Goal: Transaction & Acquisition: Purchase product/service

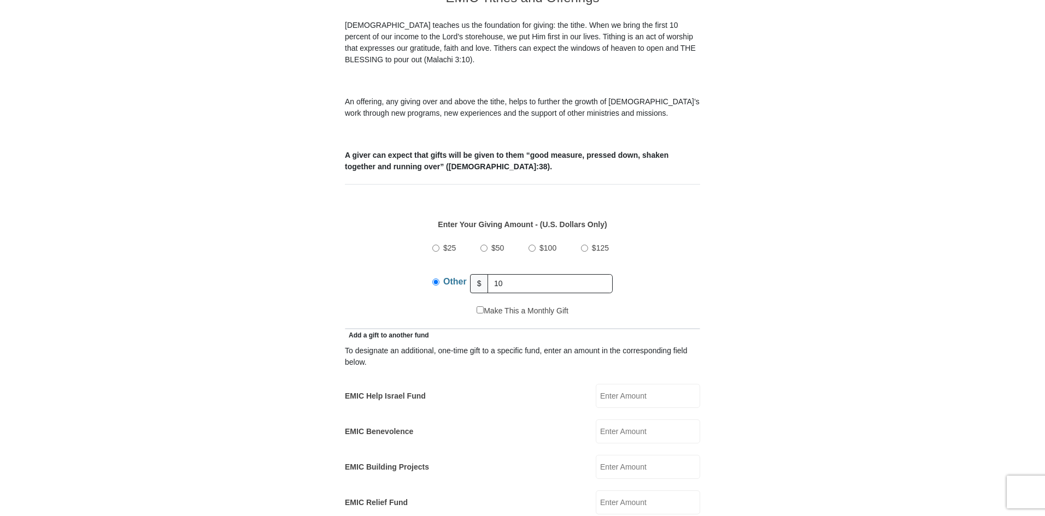
scroll to position [377, 0]
type input "1"
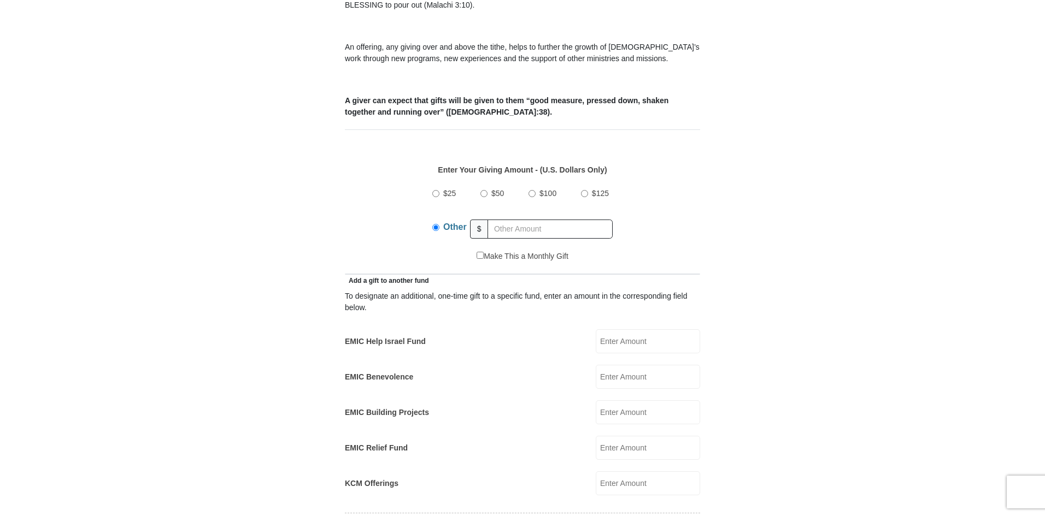
drag, startPoint x: 670, startPoint y: 316, endPoint x: 667, endPoint y: 325, distance: 9.2
click at [669, 322] on div "To designate an additional, one-time gift to a specific fund, enter an amount i…" at bounding box center [522, 390] width 355 height 209
click at [665, 330] on input "EMIC Help Israel Fund" at bounding box center [648, 342] width 104 height 24
type input "15"
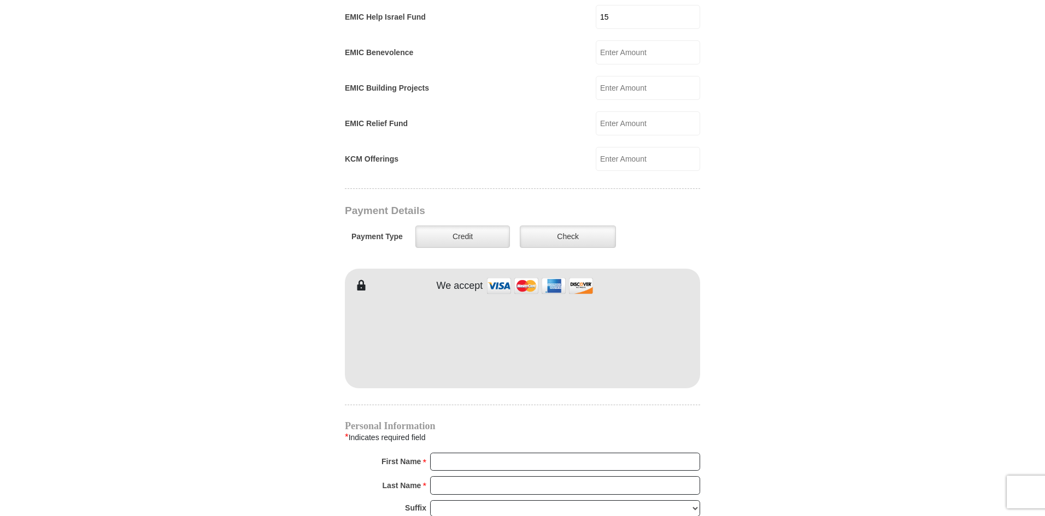
scroll to position [759, 0]
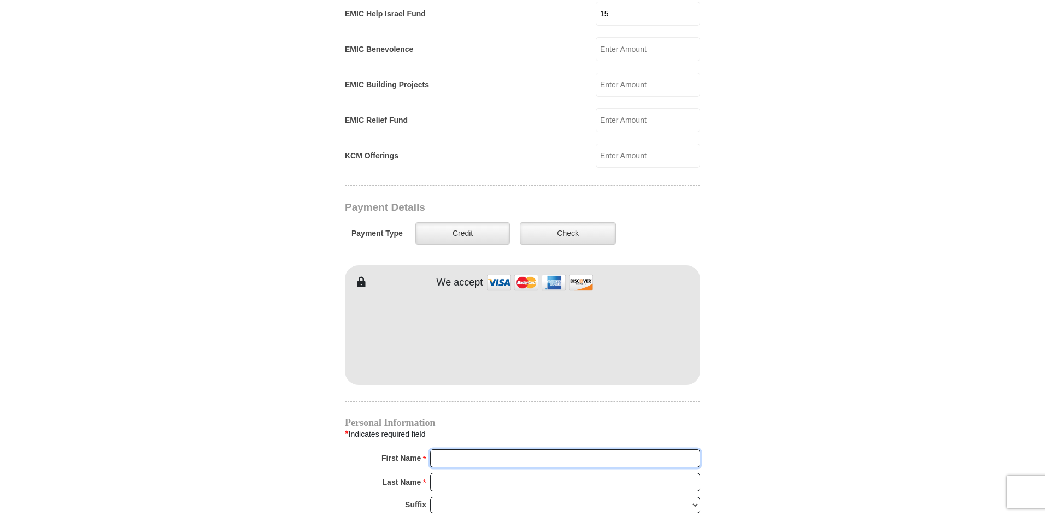
click at [503, 452] on input "First Name *" at bounding box center [565, 459] width 270 height 19
type input "[PERSON_NAME]"
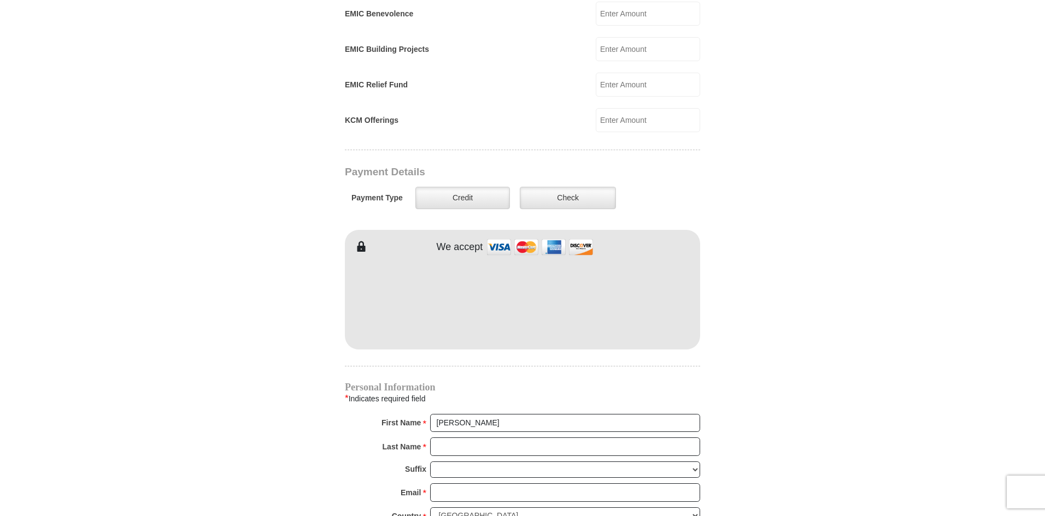
scroll to position [814, 0]
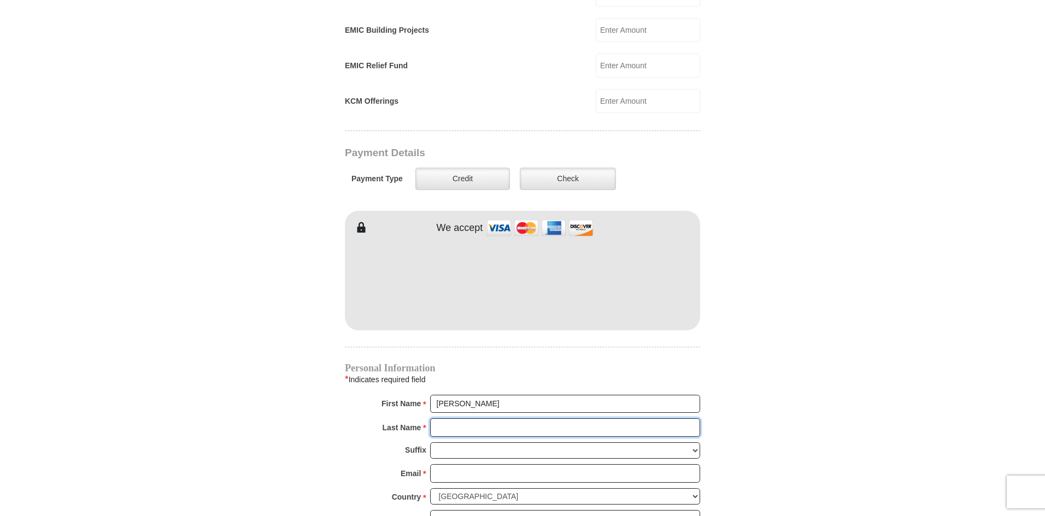
click at [475, 419] on input "Last Name *" at bounding box center [565, 428] width 270 height 19
type input "Tshabalala"
click at [496, 465] on input "Email *" at bounding box center [565, 474] width 270 height 19
type input "[PERSON_NAME][EMAIL_ADDRESS][DOMAIN_NAME]"
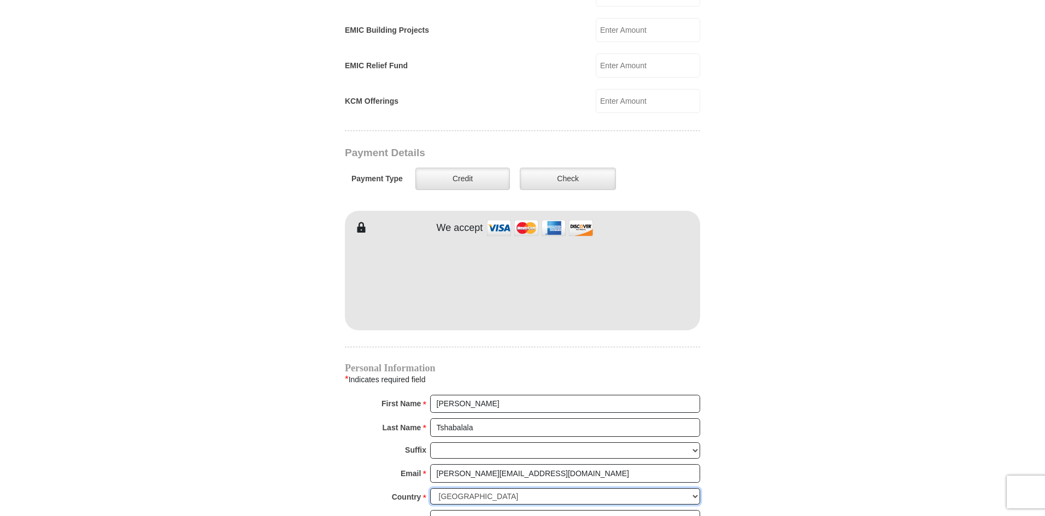
select select "ZA"
type input "[STREET_ADDRESS]"
type input "Plumstead"
type input "[GEOGRAPHIC_DATA]"
type input "7800"
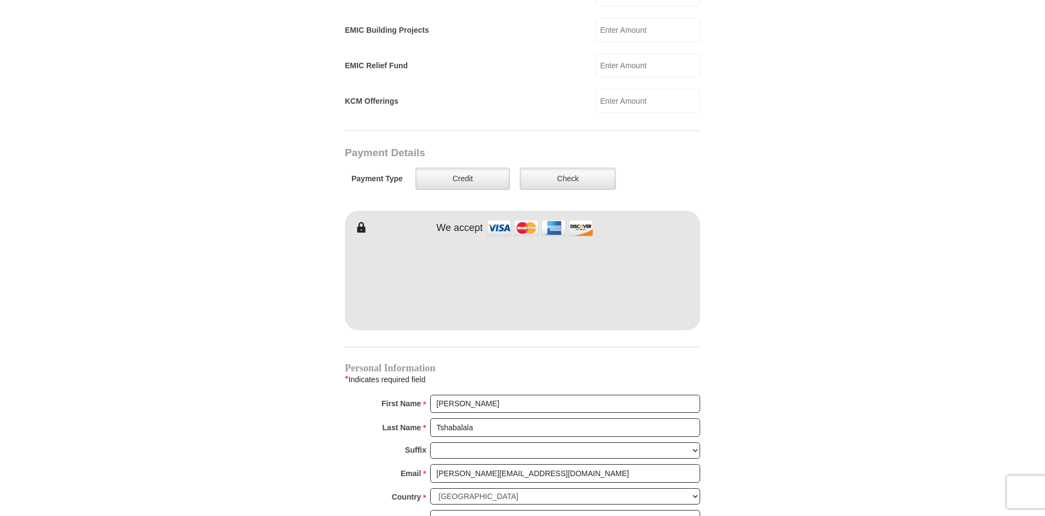
type input "0731628967"
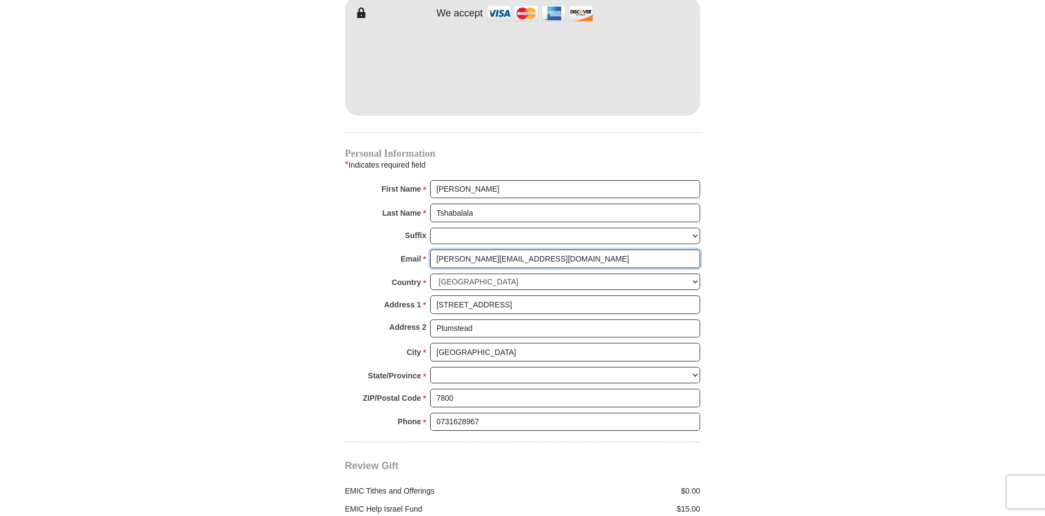
scroll to position [1032, 0]
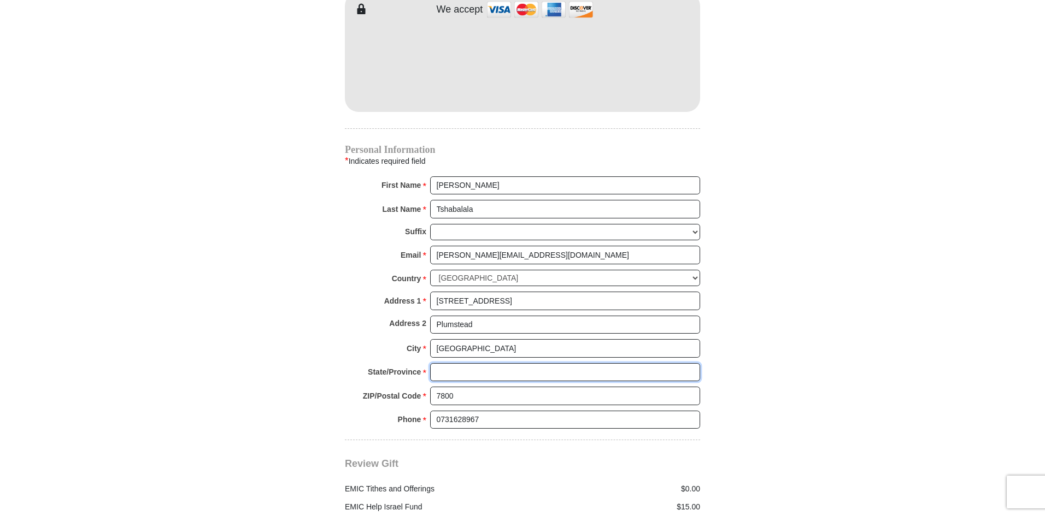
click at [553, 363] on input "State/Province *" at bounding box center [565, 372] width 270 height 19
type input "western Ca"
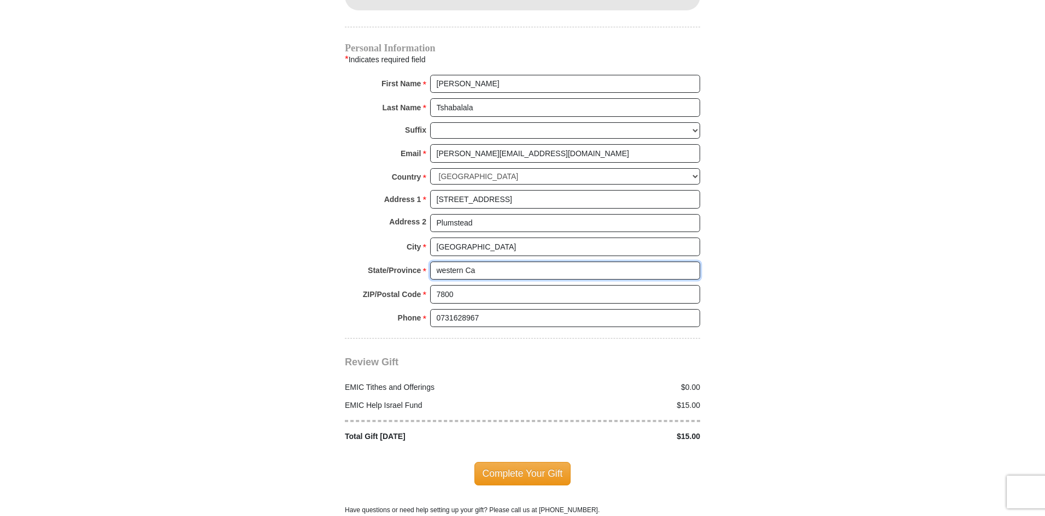
scroll to position [1251, 0]
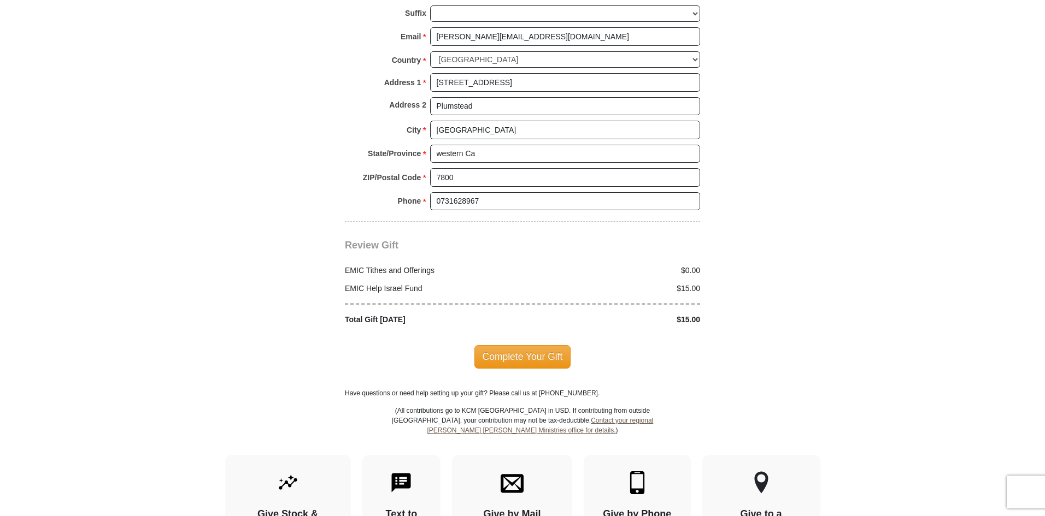
click at [542, 345] on span "Complete Your Gift" at bounding box center [522, 356] width 97 height 23
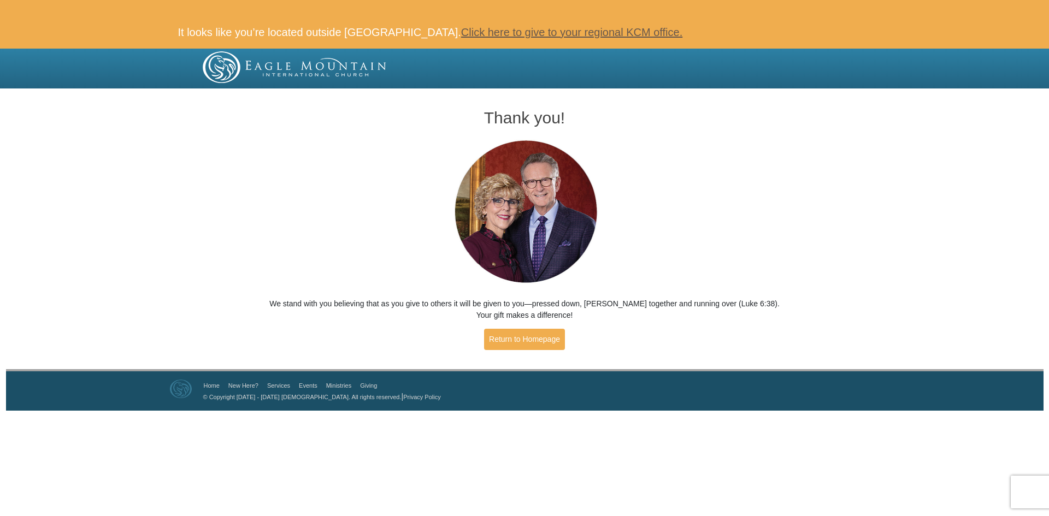
drag, startPoint x: 657, startPoint y: 90, endPoint x: 639, endPoint y: 105, distance: 23.7
click at [654, 92] on div at bounding box center [524, 91] width 1049 height 4
